Goal: Transaction & Acquisition: Book appointment/travel/reservation

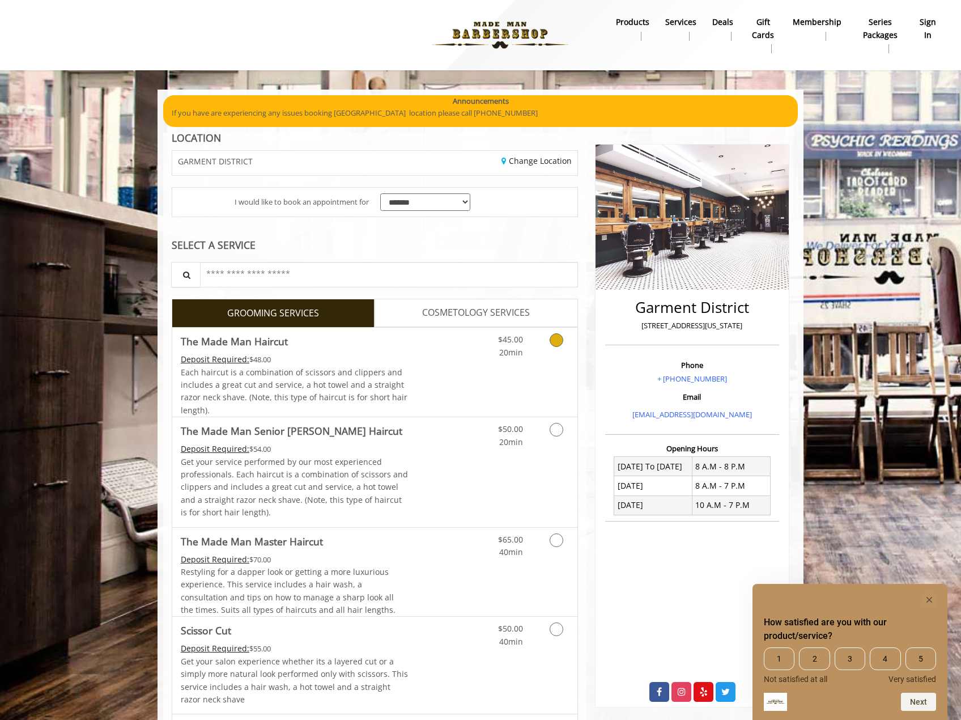
click at [560, 338] on icon "Grooming services" at bounding box center [557, 340] width 14 height 14
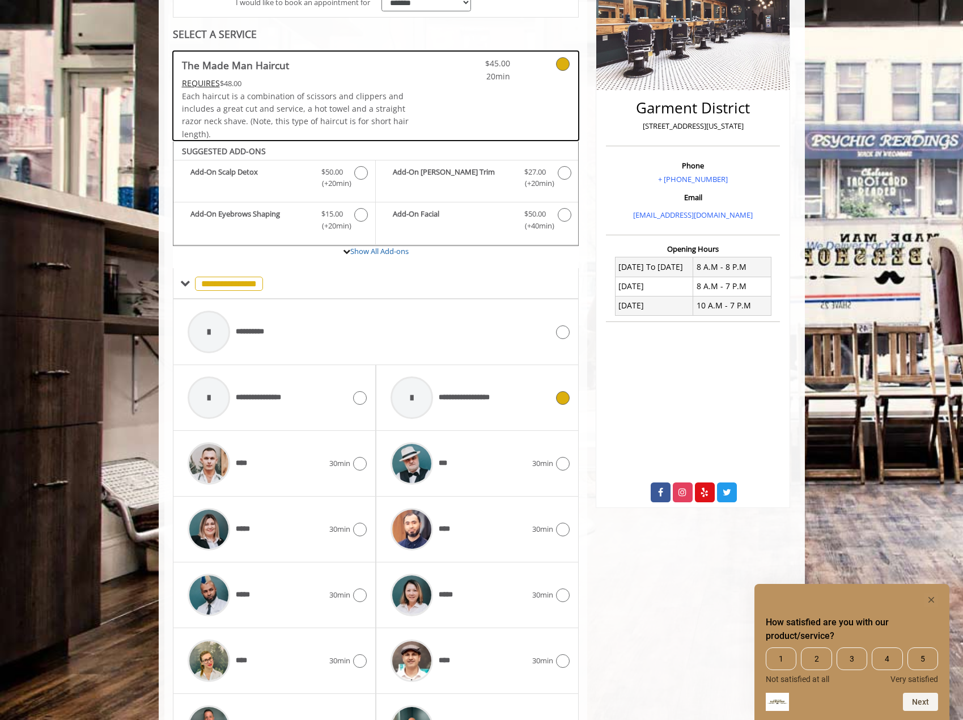
scroll to position [279, 0]
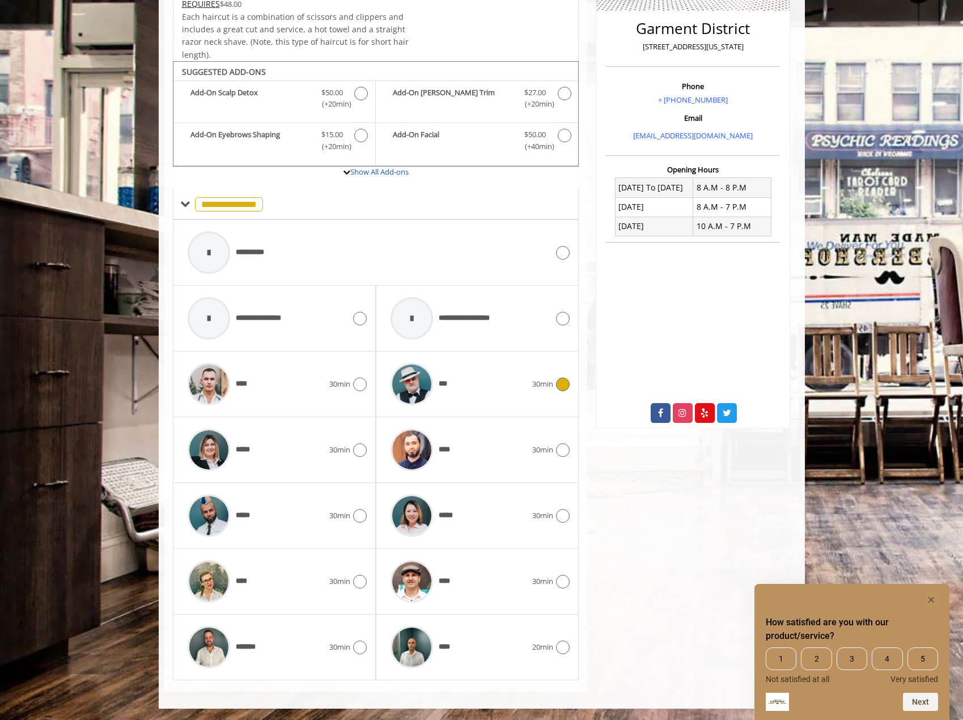
click at [564, 385] on icon at bounding box center [563, 384] width 14 height 14
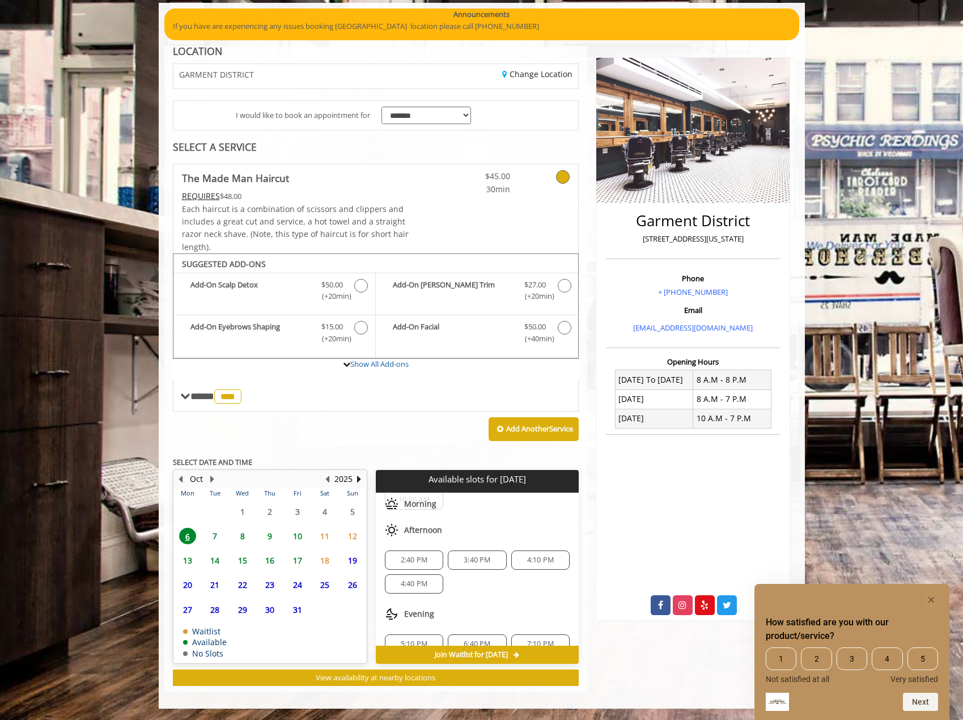
scroll to position [51, 0]
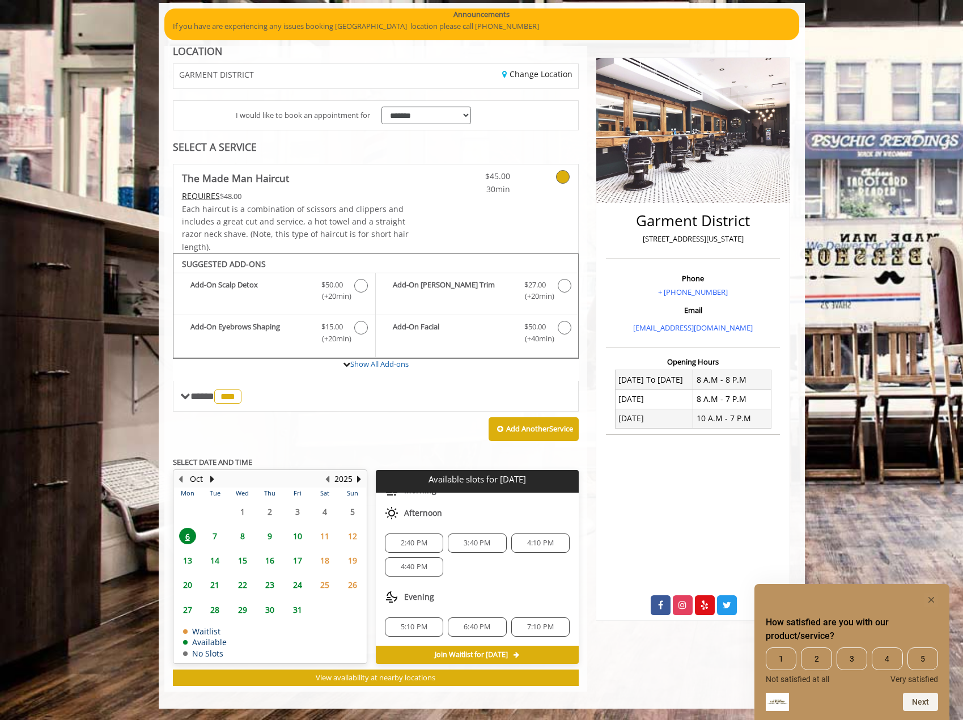
click at [469, 626] on span "6:40 PM" at bounding box center [476, 626] width 27 height 9
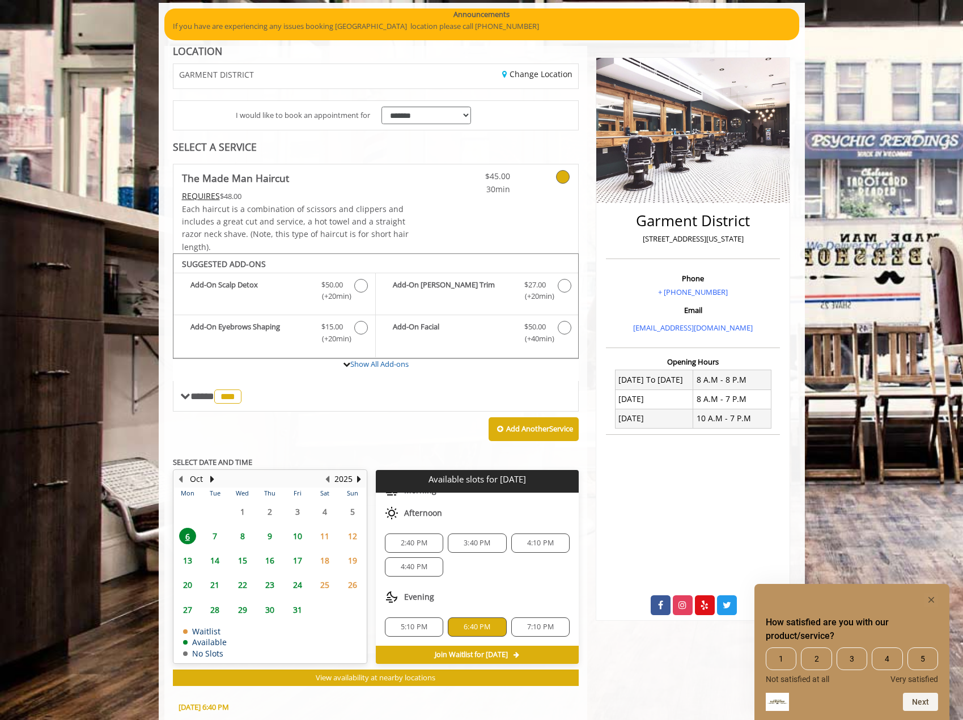
scroll to position [292, 0]
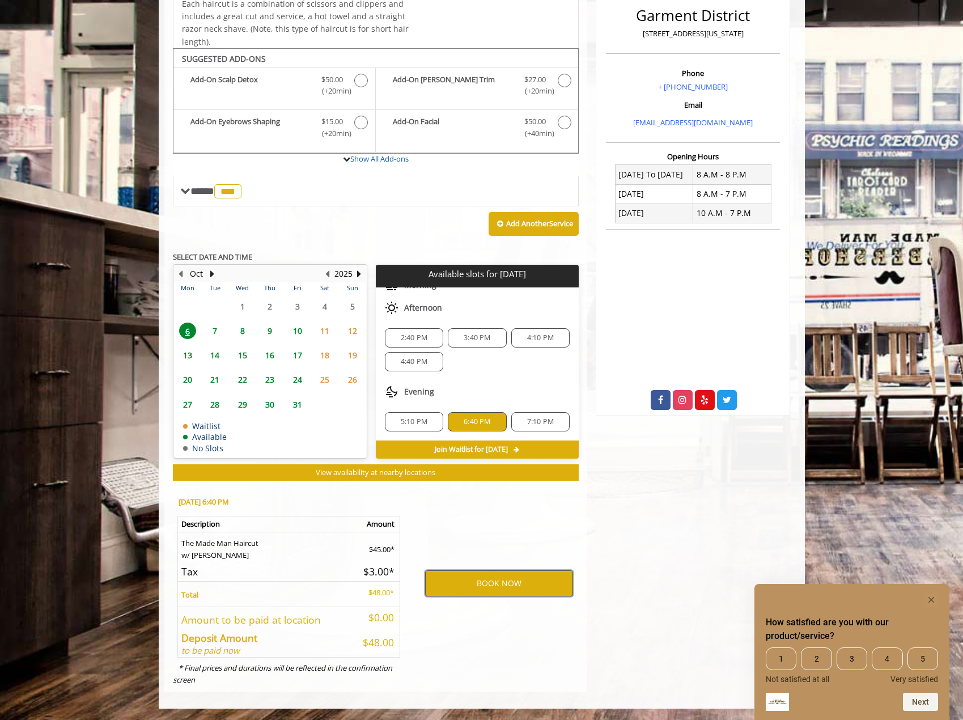
click at [480, 581] on button "BOOK NOW" at bounding box center [499, 583] width 148 height 26
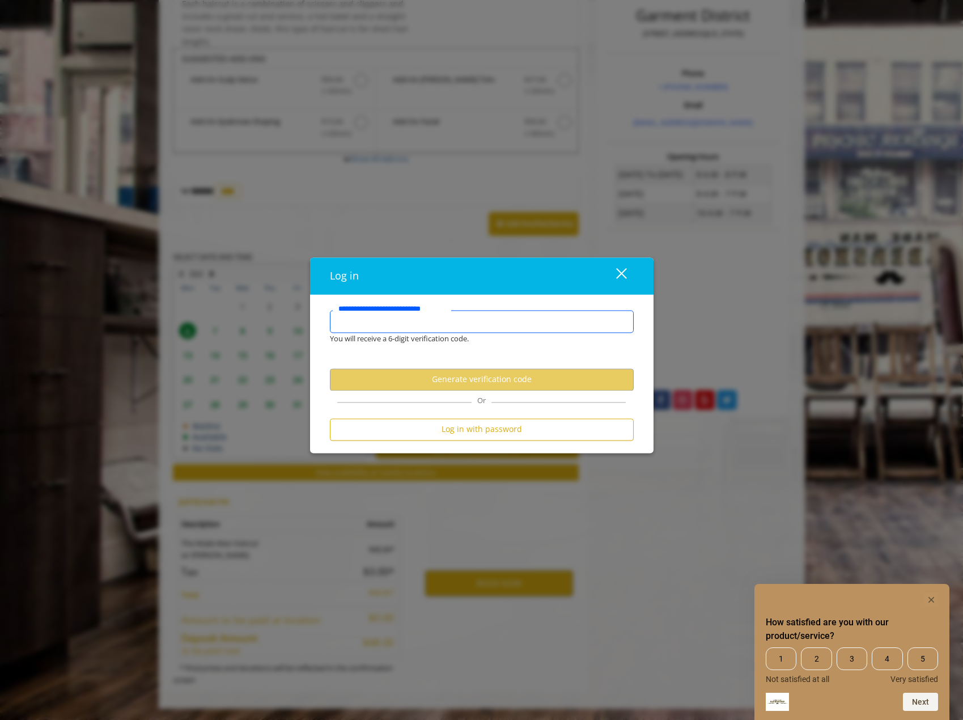
click at [456, 326] on input "**********" at bounding box center [482, 321] width 304 height 23
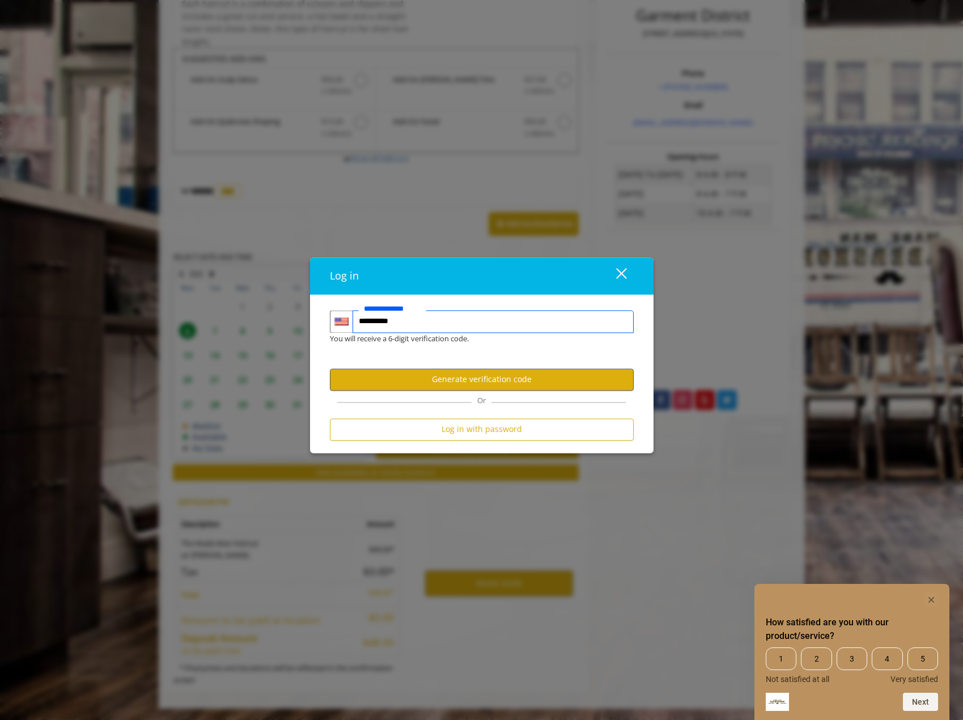
type input "**********"
click at [500, 373] on button "Generate verification code" at bounding box center [482, 379] width 304 height 22
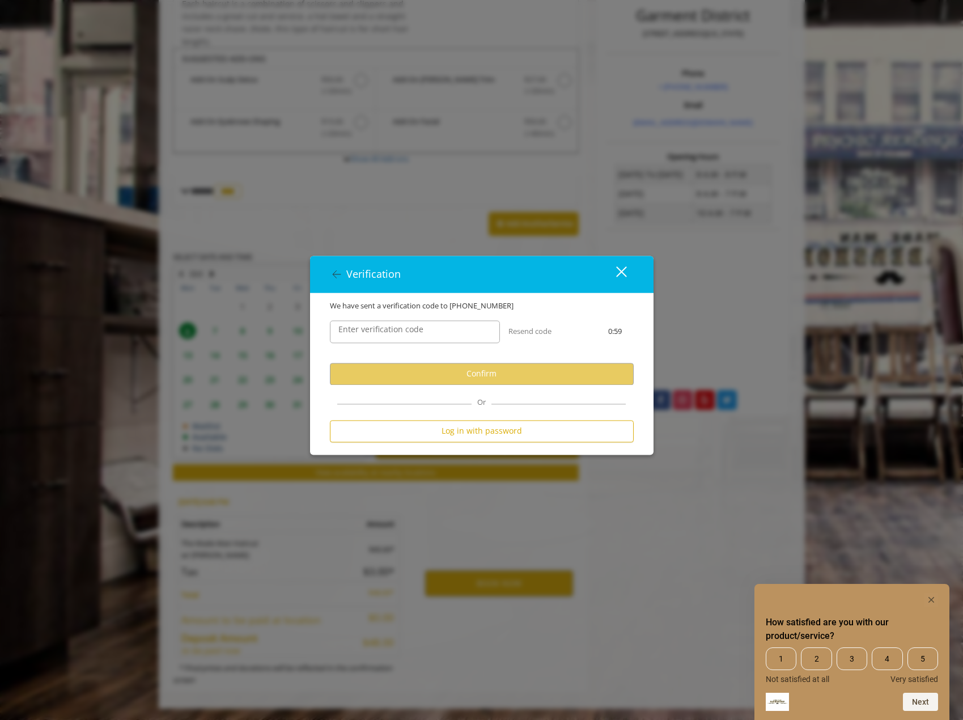
scroll to position [0, 0]
click at [466, 330] on input "Enter verification code" at bounding box center [415, 331] width 170 height 23
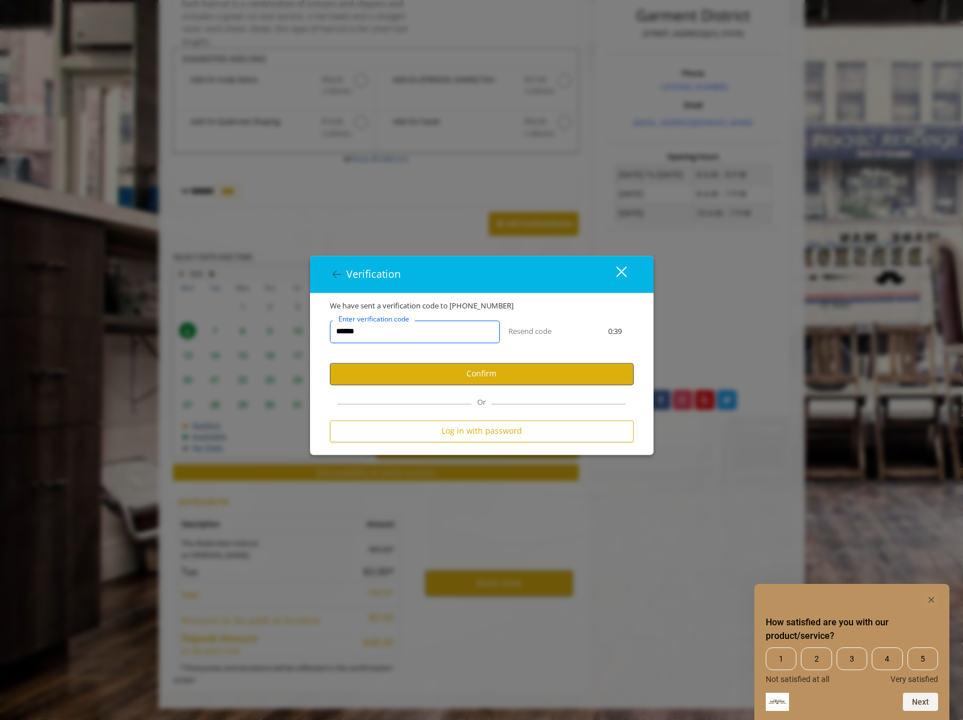
type input "******"
click at [494, 373] on button "Confirm" at bounding box center [482, 374] width 304 height 22
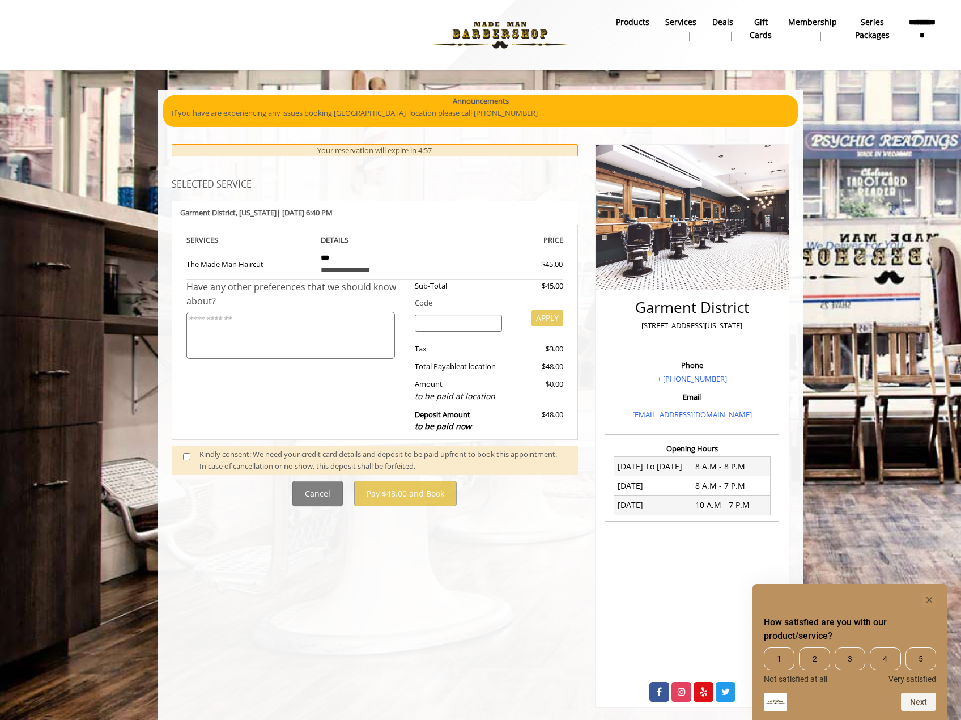
click at [182, 457] on span at bounding box center [191, 460] width 33 height 24
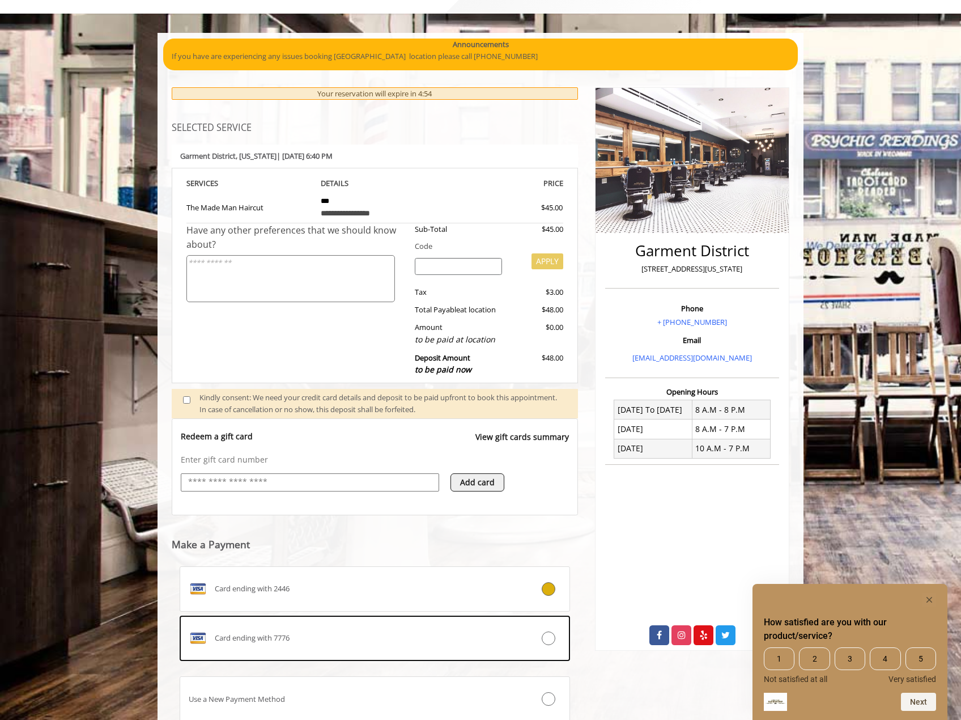
scroll to position [141, 0]
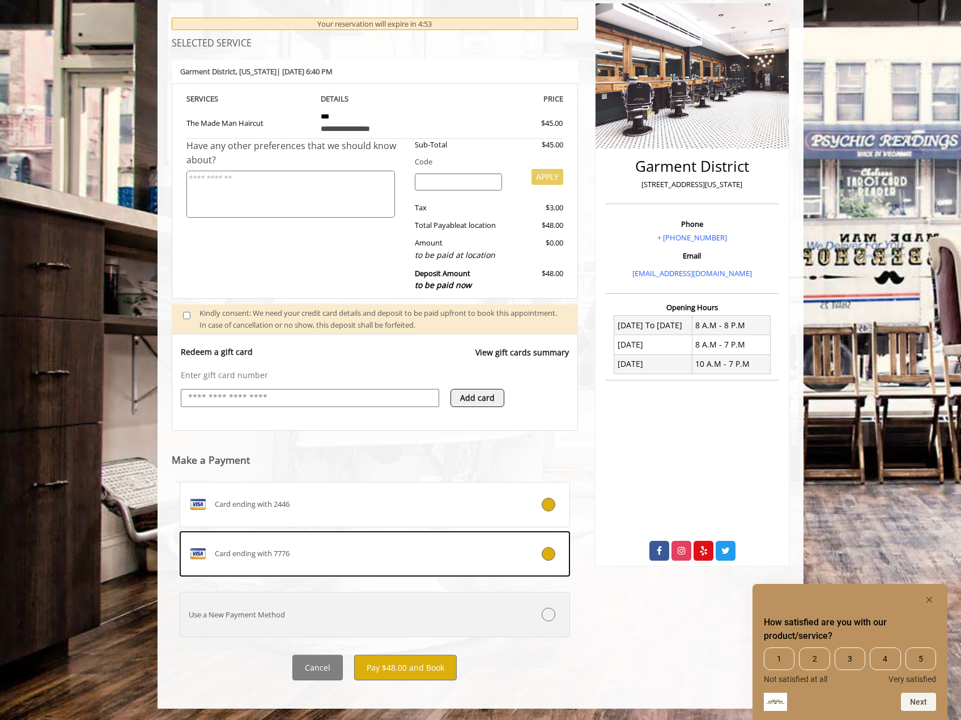
drag, startPoint x: 548, startPoint y: 550, endPoint x: 393, endPoint y: 669, distance: 195.3
click at [548, 551] on icon at bounding box center [549, 554] width 14 height 14
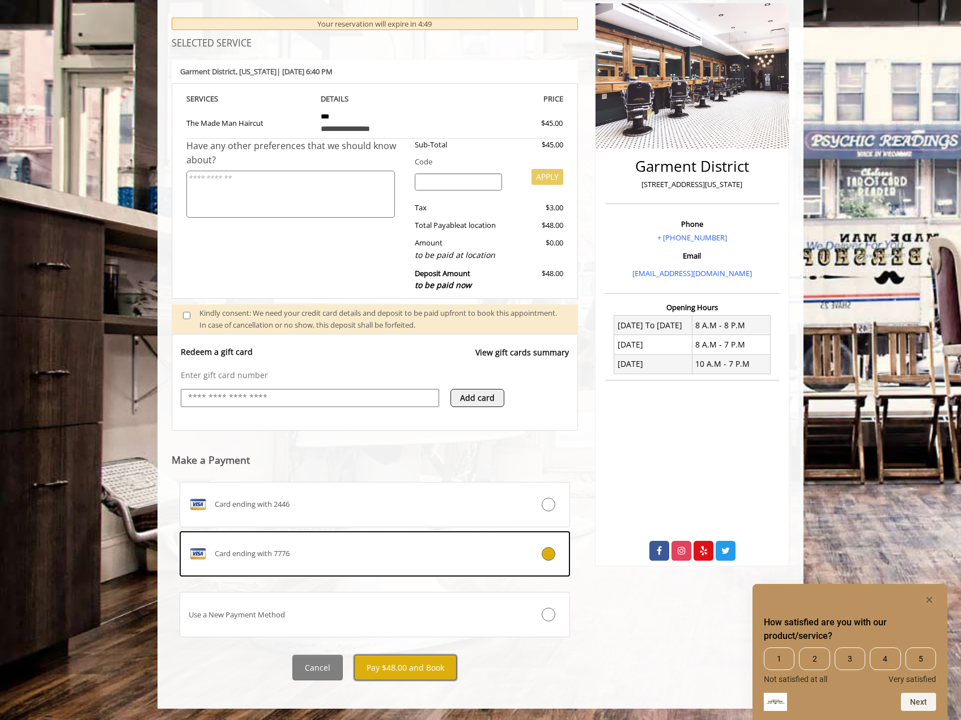
click at [422, 670] on button "Pay $48.00 and Book" at bounding box center [405, 666] width 103 height 25
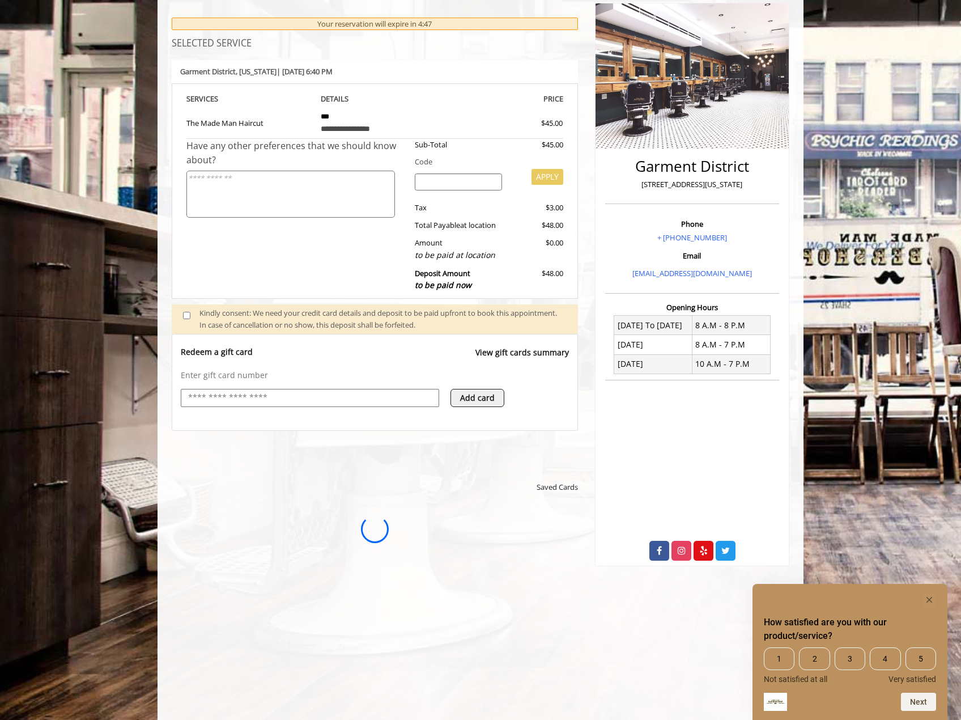
scroll to position [0, 0]
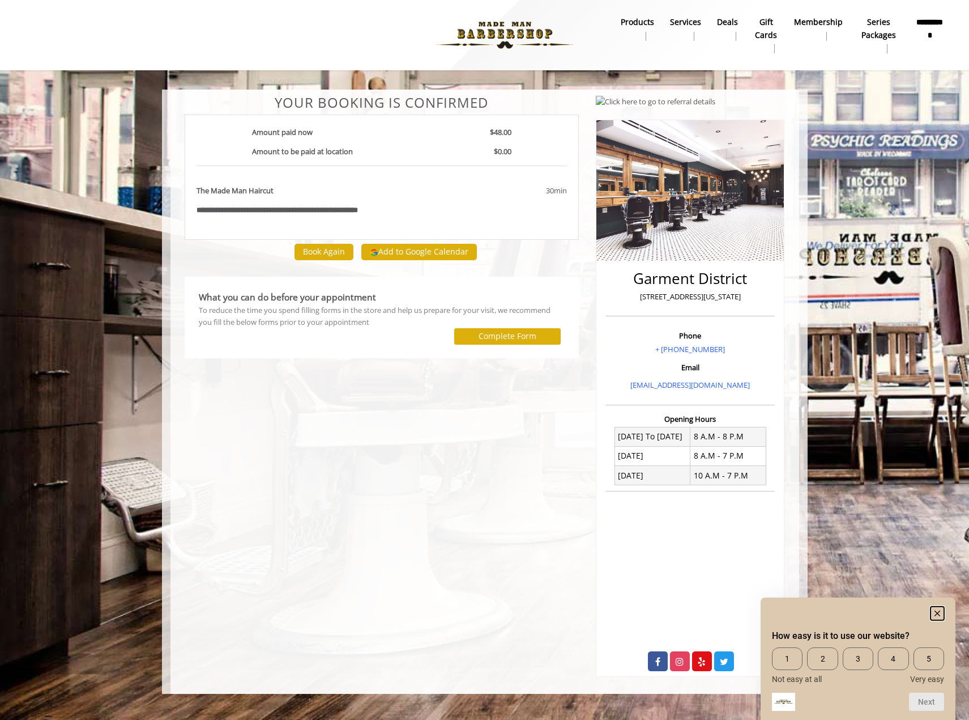
click at [940, 614] on icon "Hide survey" at bounding box center [938, 613] width 6 height 6
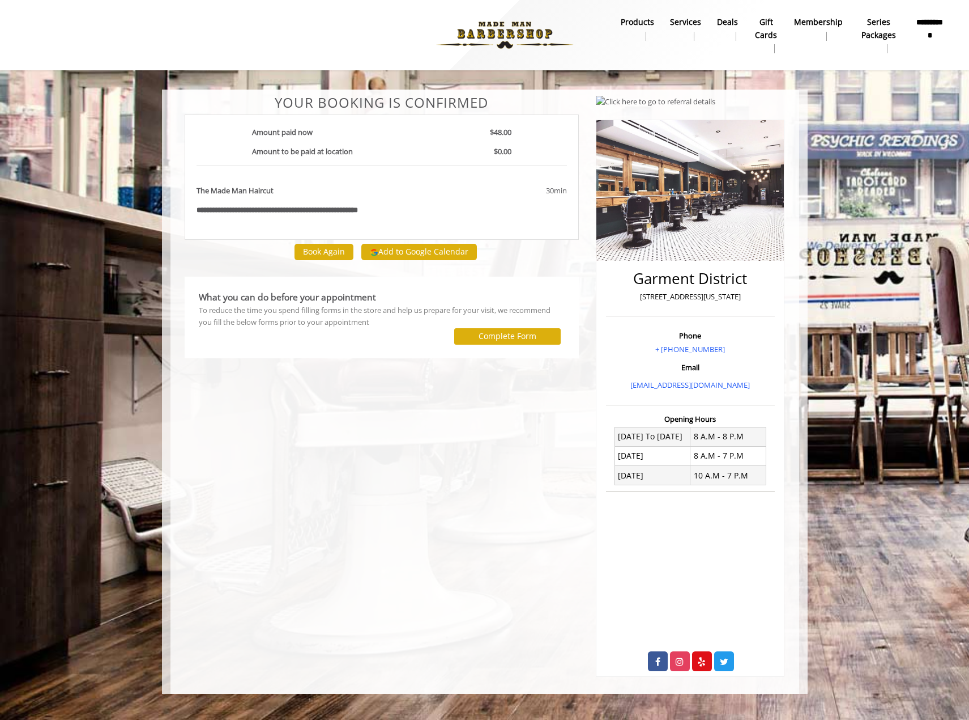
click at [428, 484] on div "**********" at bounding box center [382, 385] width 412 height 581
drag, startPoint x: 172, startPoint y: 43, endPoint x: 293, endPoint y: 1, distance: 127.8
click at [172, 44] on div at bounding box center [299, 35] width 567 height 62
